Goal: Navigation & Orientation: Find specific page/section

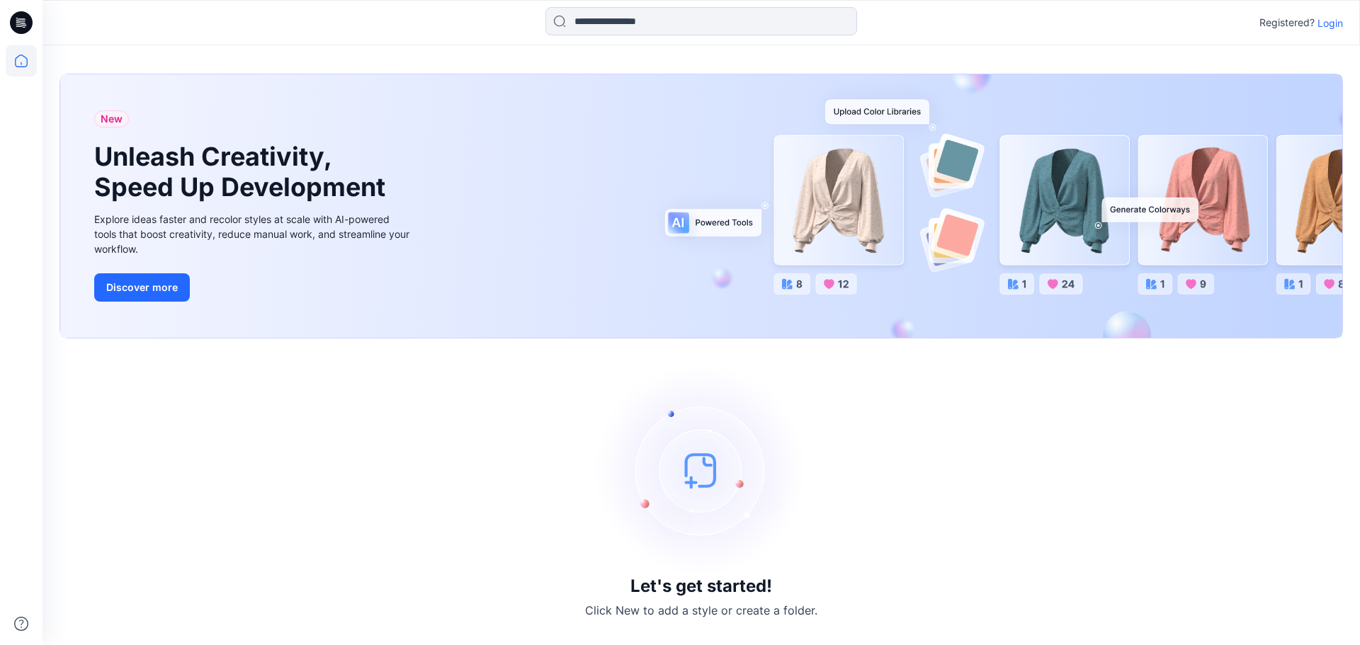
click at [1321, 19] on p "Login" at bounding box center [1331, 23] width 26 height 15
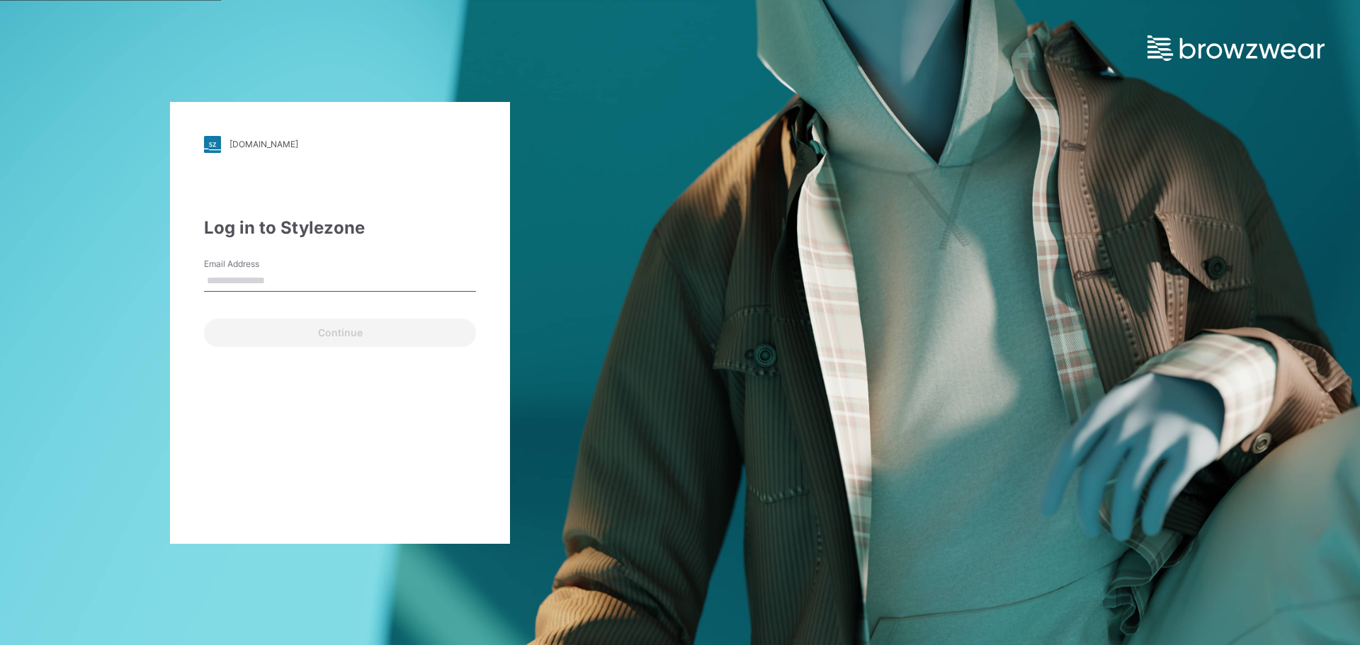
type input "**********"
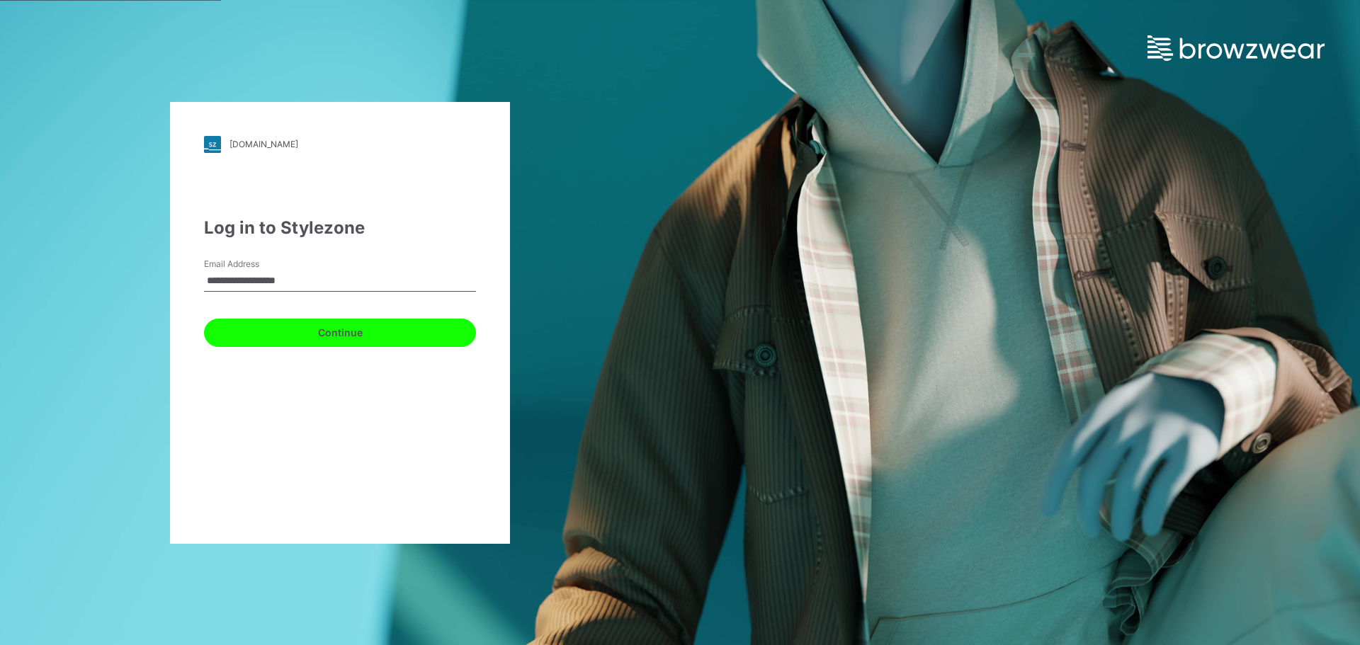
click at [320, 329] on button "Continue" at bounding box center [340, 333] width 272 height 28
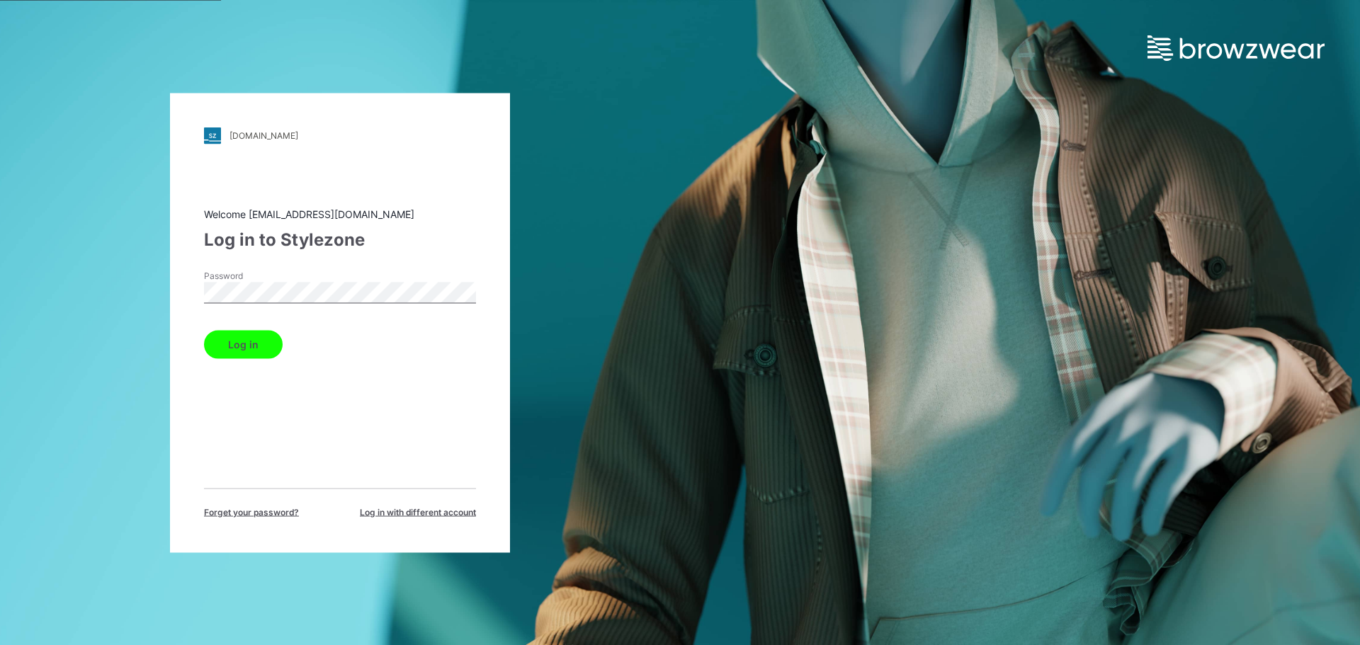
click at [253, 338] on button "Log in" at bounding box center [243, 344] width 79 height 28
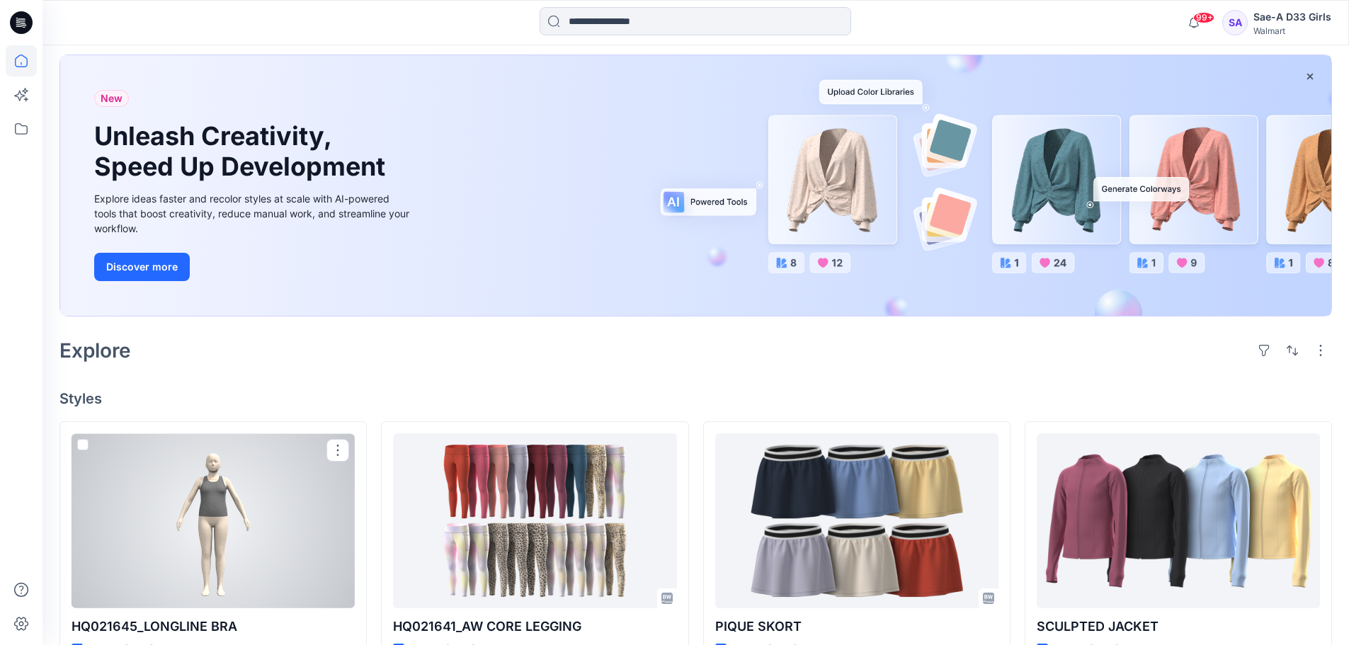
scroll to position [59, 0]
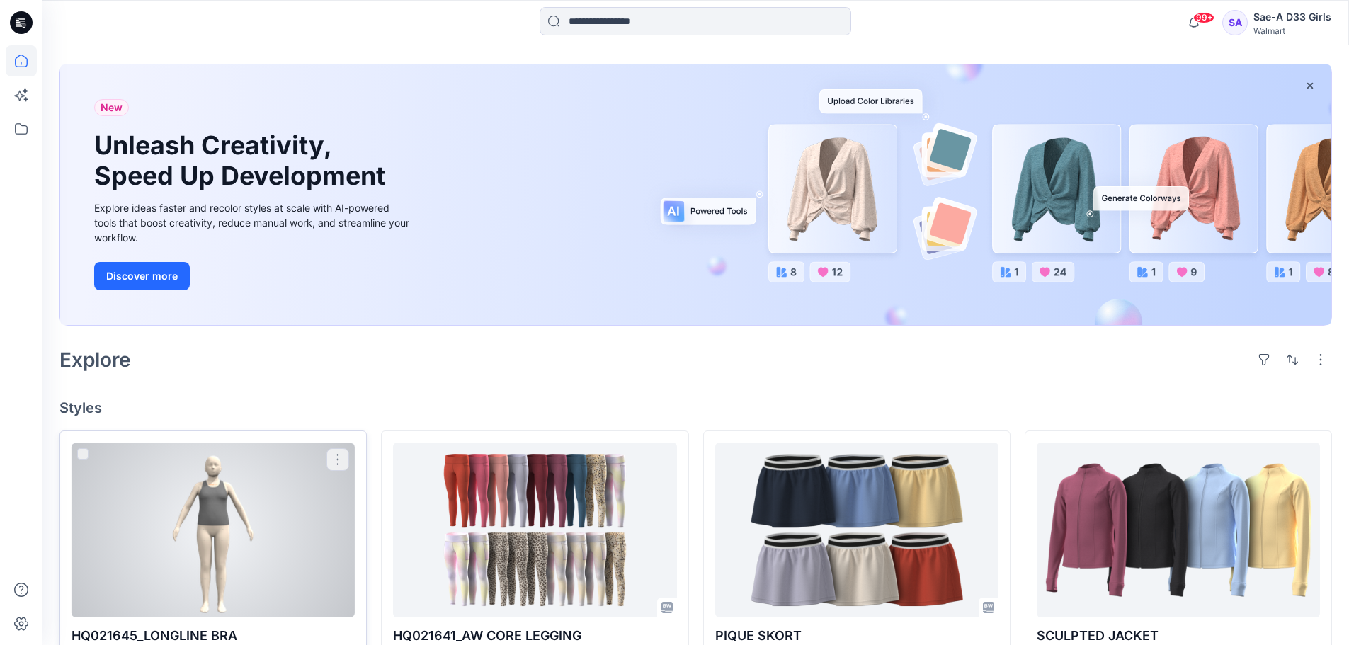
click at [179, 487] on div at bounding box center [213, 530] width 283 height 175
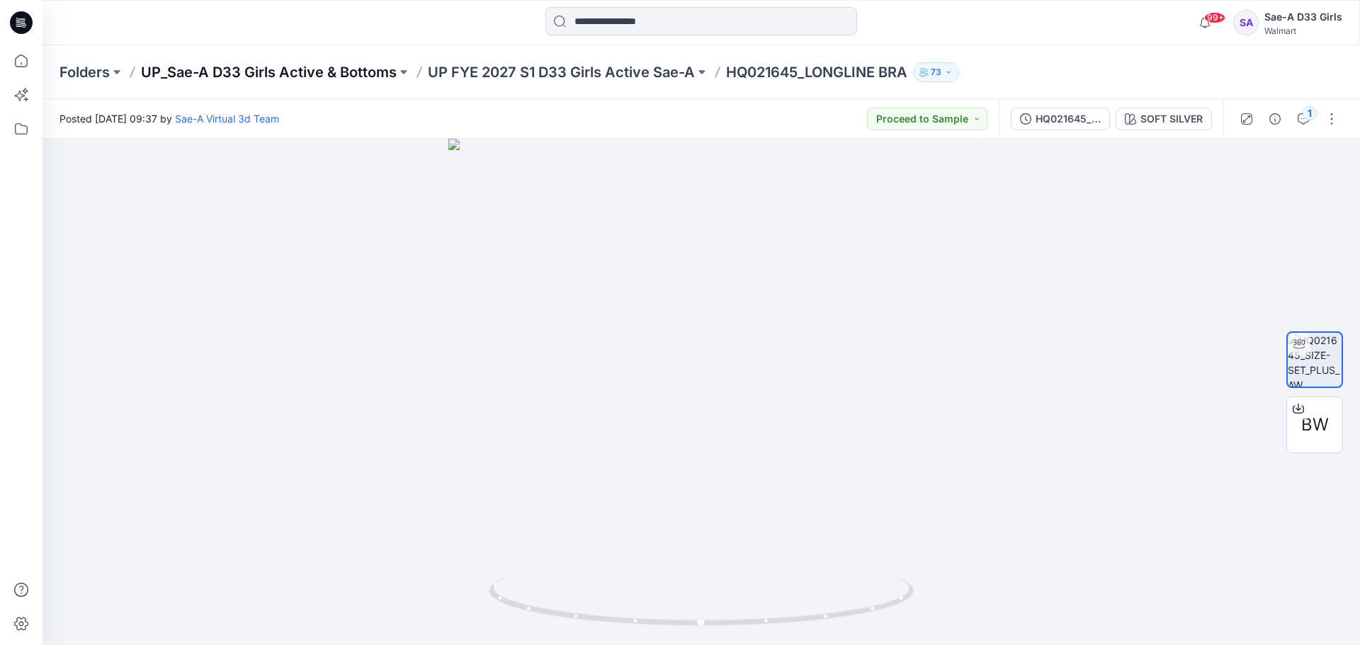
click at [334, 69] on p "UP_Sae-A D33 Girls Active & Bottoms" at bounding box center [269, 72] width 256 height 20
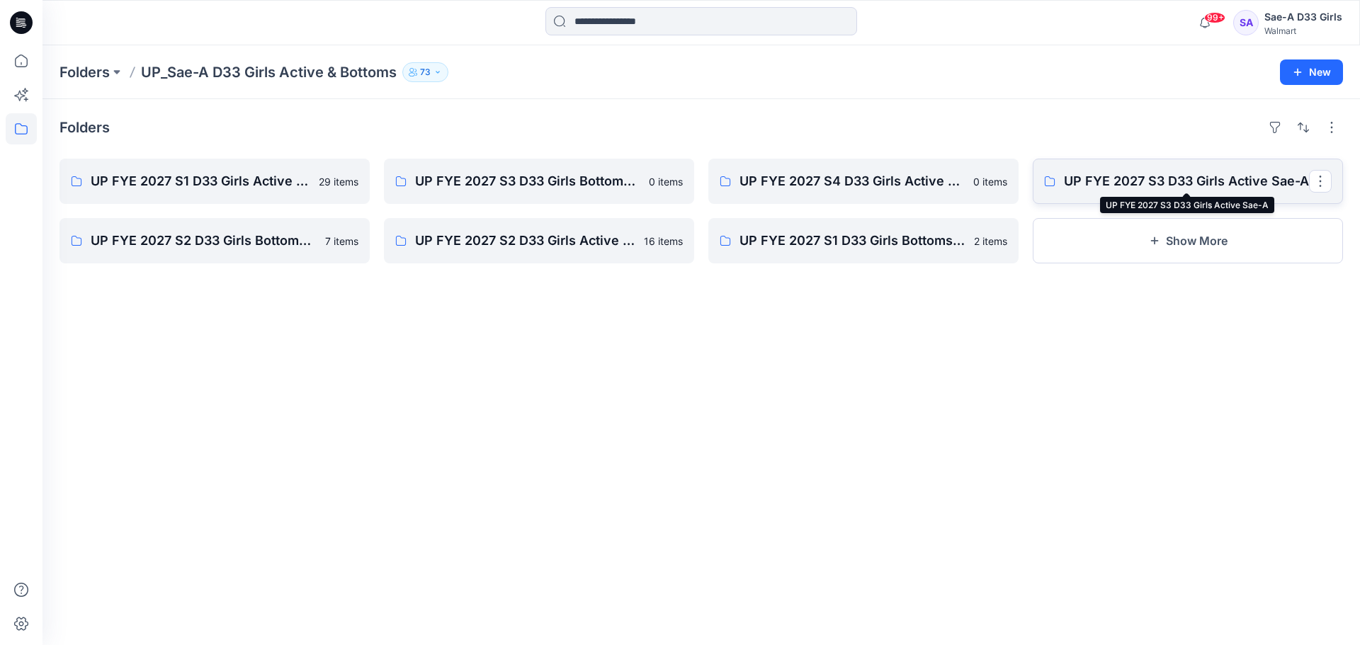
click at [1167, 182] on p "UP FYE 2027 S3 D33 Girls Active Sae-A" at bounding box center [1186, 181] width 245 height 20
